Goal: Task Accomplishment & Management: Manage account settings

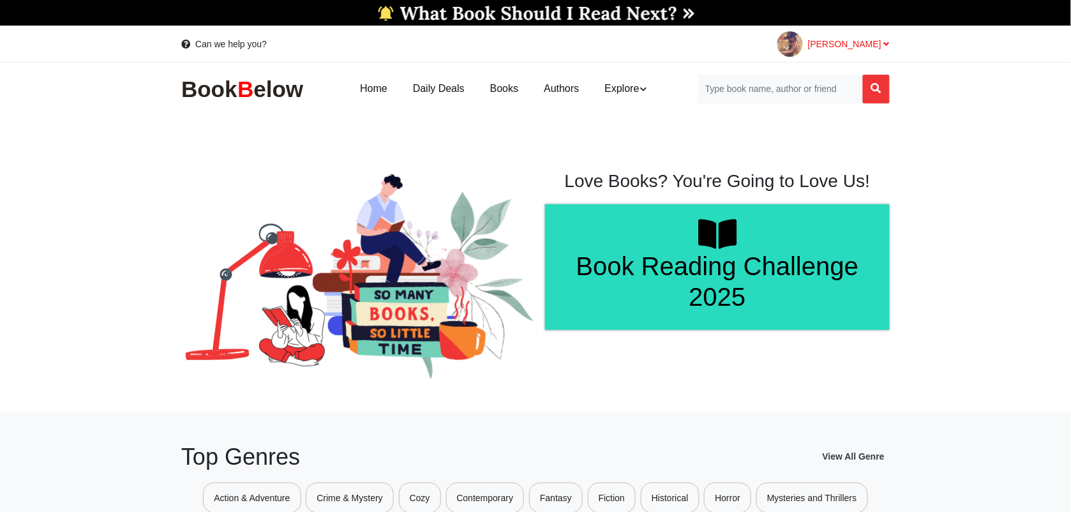
click at [869, 41] on span "[PERSON_NAME]" at bounding box center [849, 44] width 82 height 10
click at [873, 42] on span "[PERSON_NAME]" at bounding box center [849, 44] width 82 height 10
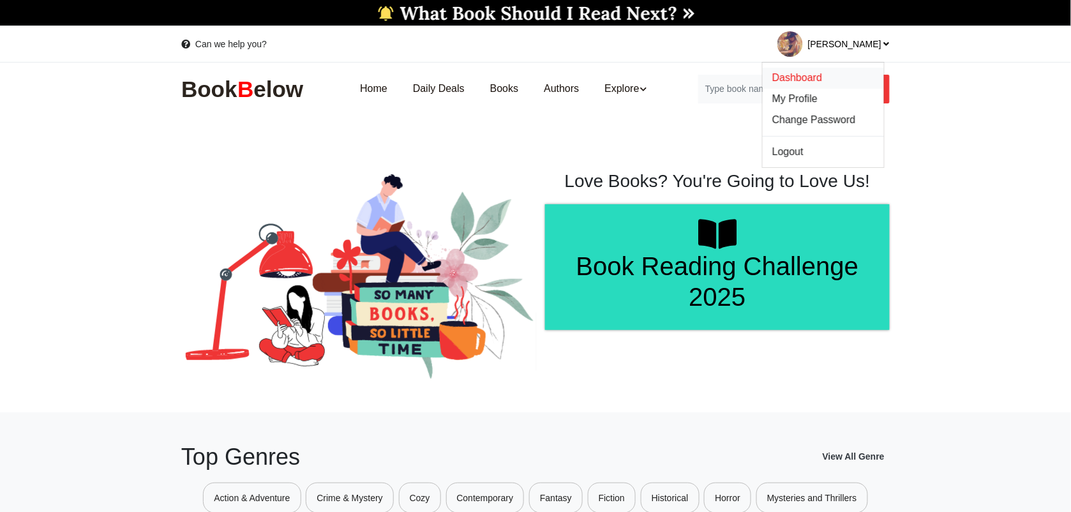
click at [818, 72] on span "Dashboard" at bounding box center [797, 77] width 50 height 11
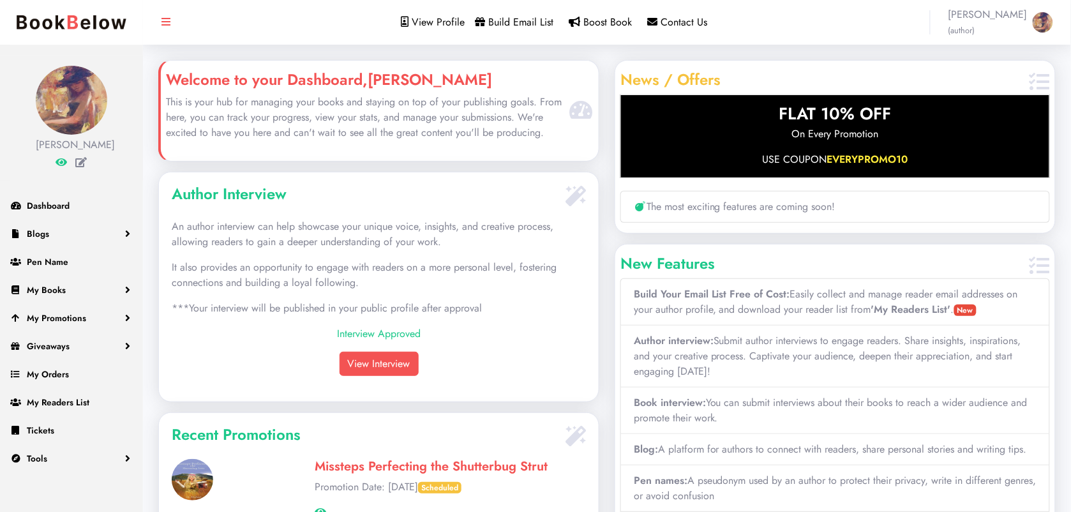
click at [983, 8] on span "J.L. Michael (author)" at bounding box center [988, 22] width 79 height 31
click at [57, 285] on span "My Books" at bounding box center [46, 289] width 39 height 13
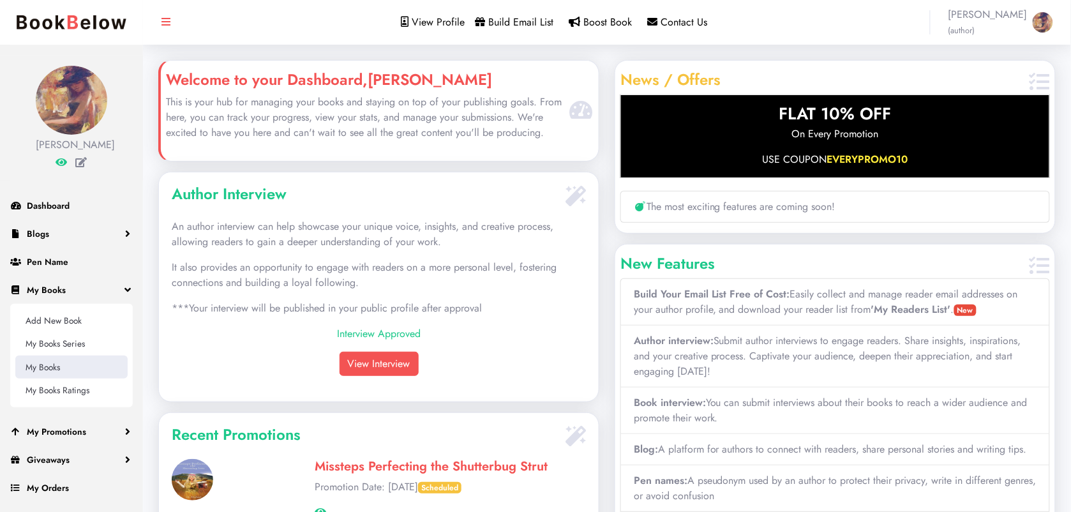
click at [43, 364] on link "My Books" at bounding box center [71, 367] width 112 height 23
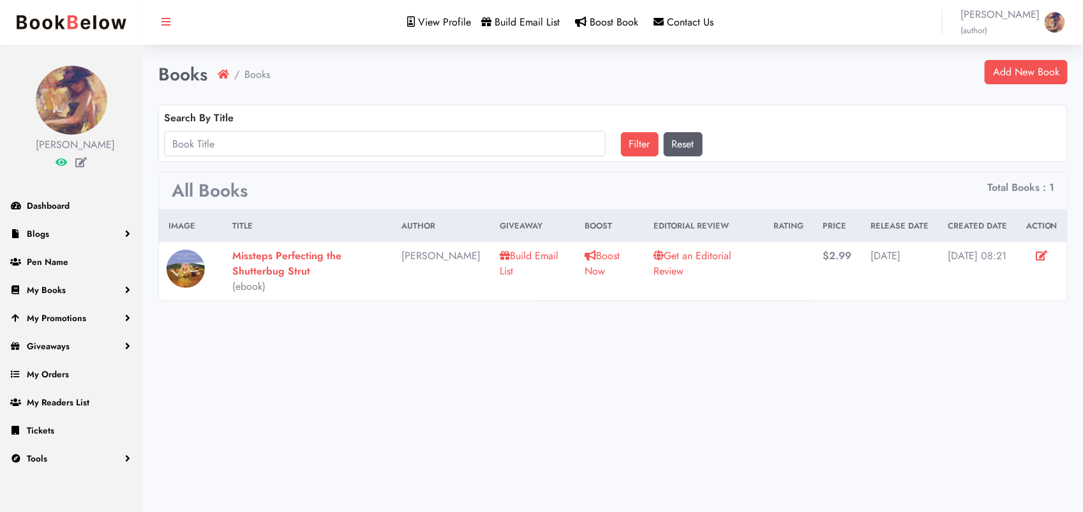
click at [267, 262] on strong "Missteps Perfecting the Shutterbug Strut" at bounding box center [286, 263] width 109 height 30
